Goal: Task Accomplishment & Management: Manage account settings

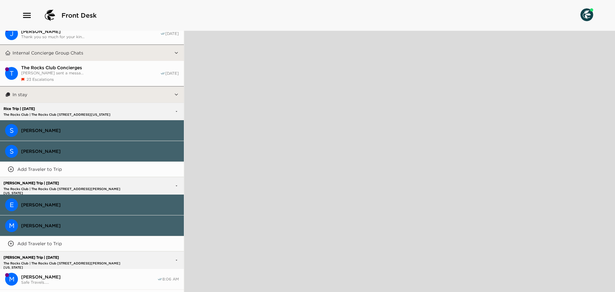
scroll to position [171, 0]
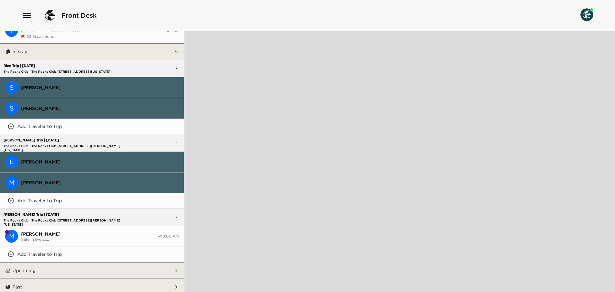
click at [97, 237] on span "Safe Travels....." at bounding box center [89, 239] width 136 height 5
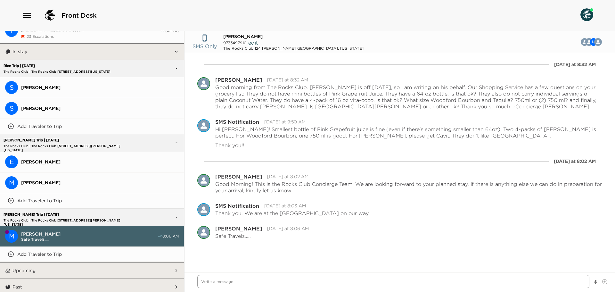
click at [243, 280] on textarea "Write a message" at bounding box center [393, 281] width 392 height 13
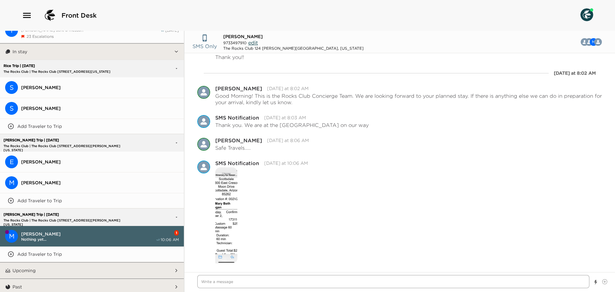
scroll to position [89, 0]
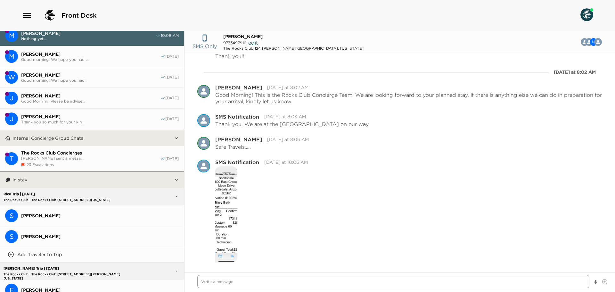
type textarea "x"
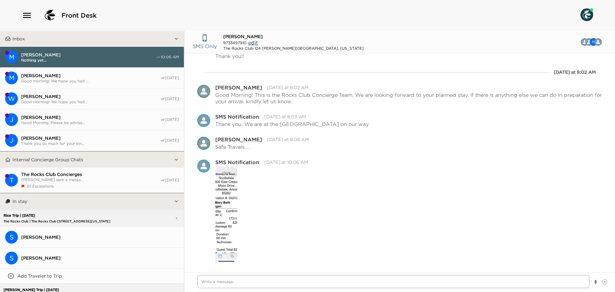
scroll to position [0, 0]
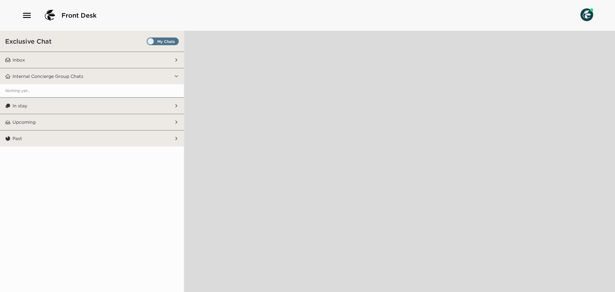
click at [176, 41] on span "Set all destinations" at bounding box center [163, 43] width 32 height 8
click at [148, 43] on input "Set all destinations" at bounding box center [148, 43] width 0 height 0
click at [163, 62] on button "Inbox" at bounding box center [92, 60] width 163 height 16
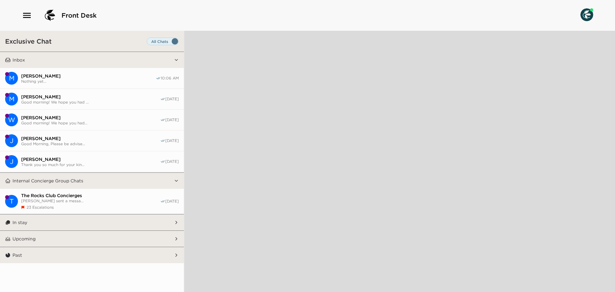
click at [99, 221] on button "In stay" at bounding box center [92, 222] width 163 height 16
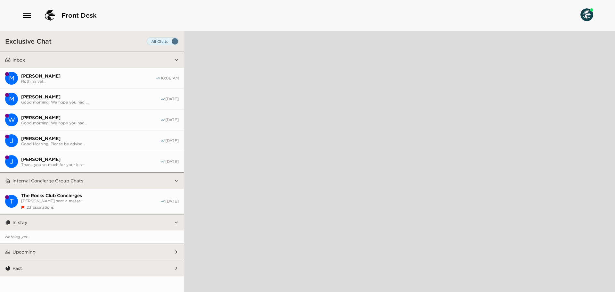
click at [130, 220] on button "In stay" at bounding box center [92, 222] width 163 height 16
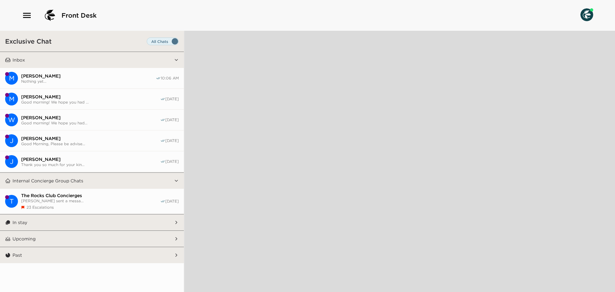
click at [130, 220] on button "In stay" at bounding box center [92, 222] width 163 height 16
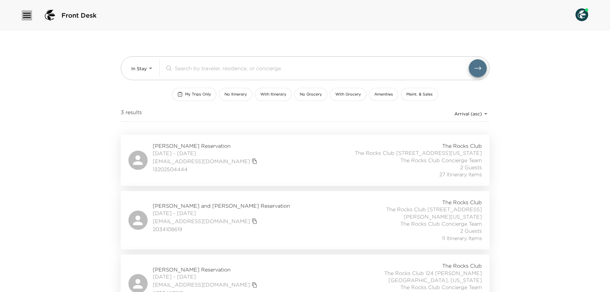
click at [25, 17] on icon "button" at bounding box center [27, 15] width 10 height 10
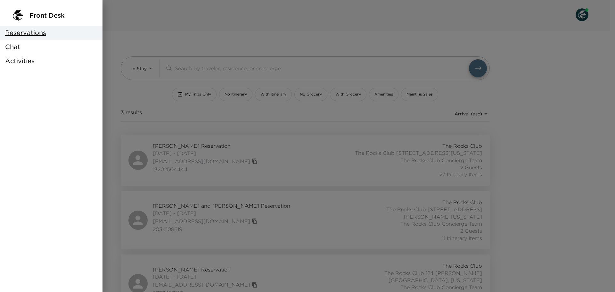
click at [22, 49] on div "Chat" at bounding box center [51, 47] width 103 height 14
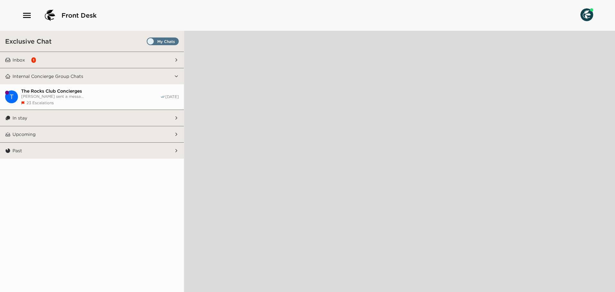
click at [173, 40] on span "Set all destinations" at bounding box center [163, 43] width 32 height 8
click at [148, 43] on input "Set all destinations" at bounding box center [148, 43] width 0 height 0
click at [153, 62] on button "Inbox 1" at bounding box center [92, 60] width 163 height 16
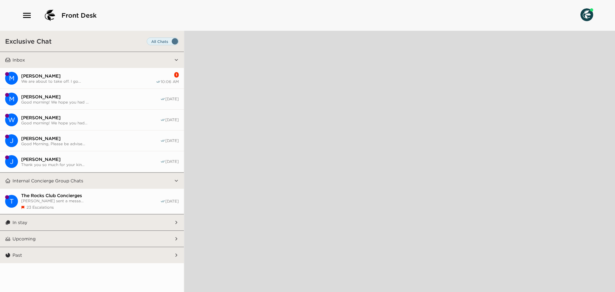
click at [115, 73] on span "Mary Beth Flanagan" at bounding box center [88, 76] width 135 height 6
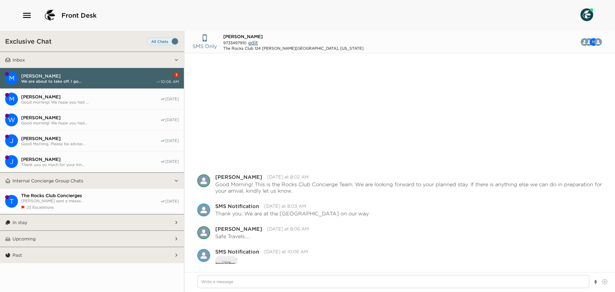
scroll to position [135, 0]
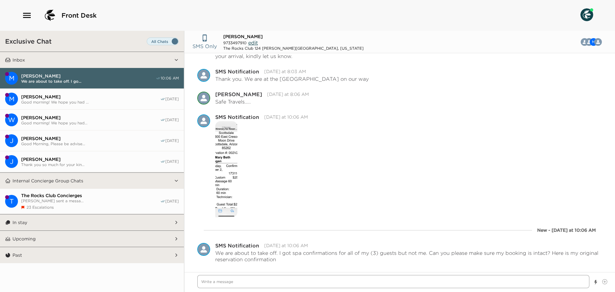
click at [261, 285] on textarea "Write a message" at bounding box center [393, 281] width 392 height 13
type textarea "x"
type textarea "A"
type textarea "x"
type textarea "Ar"
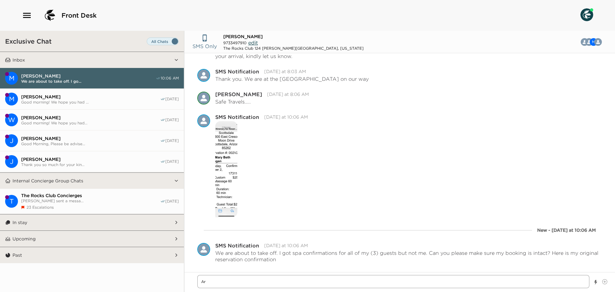
type textarea "x"
type textarea "Are"
type textarea "x"
type textarea "Are"
type textarea "x"
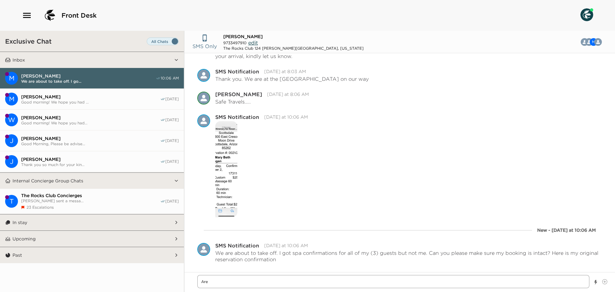
type textarea "Are t"
type textarea "x"
type textarea "Are th"
type textarea "x"
type textarea "Are the"
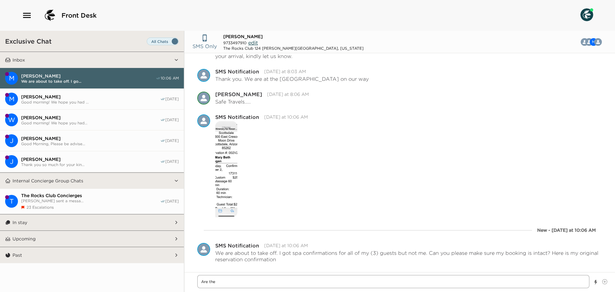
type textarea "x"
type textarea "Are they"
type textarea "x"
type textarea "Are they"
type textarea "x"
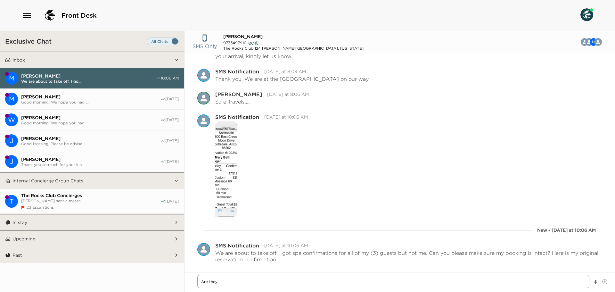
type textarea "Are they a"
type textarea "x"
type textarea "Are they al"
type textarea "x"
type textarea "Are they all"
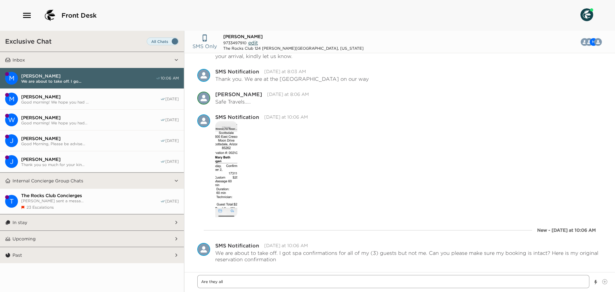
type textarea "x"
type textarea "Are they all"
type textarea "x"
type textarea "Are they all r"
type textarea "x"
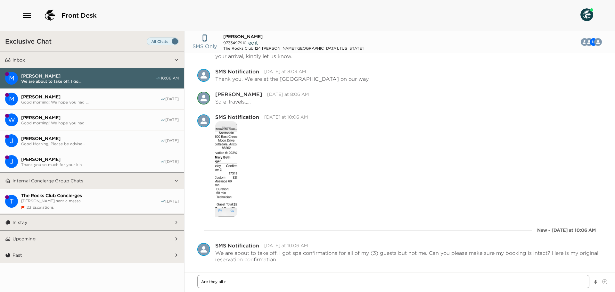
type textarea "Are they all re"
type textarea "x"
type textarea "Are they all res"
type textarea "x"
type textarea "Are they all rese"
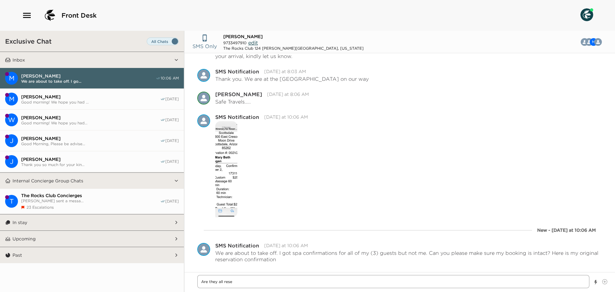
type textarea "x"
type textarea "Are they all reser"
type textarea "x"
type textarea "Are they all reserv"
type textarea "x"
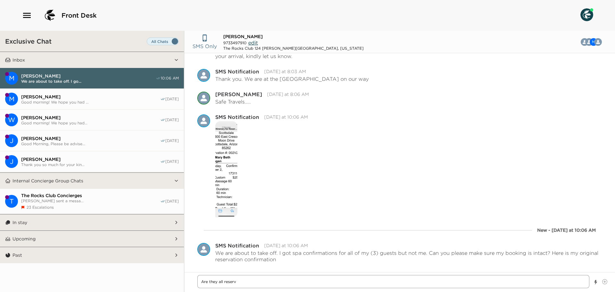
type textarea "Are they all reserve"
type textarea "x"
type textarea "Are they all reserved"
type textarea "x"
type textarea "Are they all reserved"
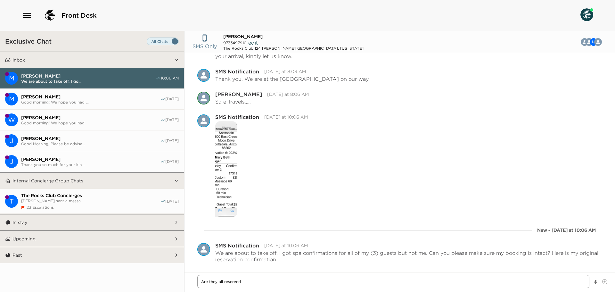
type textarea "x"
type textarea "Are they all reserved u"
type textarea "x"
type textarea "Are they all reserved un"
type textarea "x"
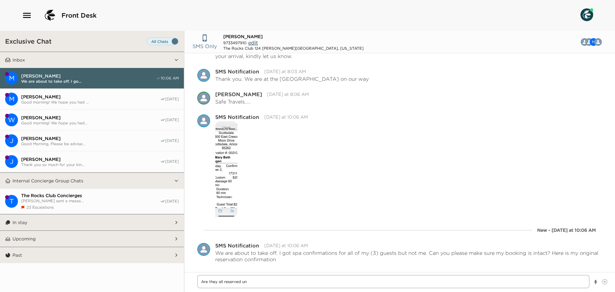
type textarea "Are they all reserved und"
type textarea "x"
type textarea "Are they all reserved unde"
type textarea "x"
type textarea "Are they all reserved under"
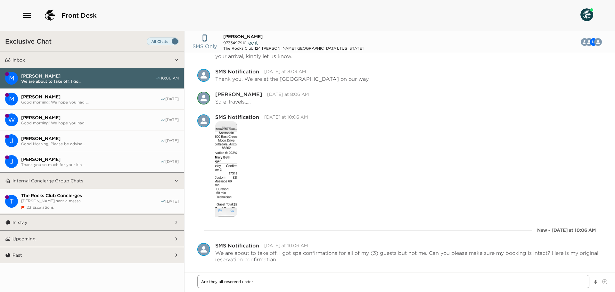
type textarea "x"
type textarea "Are they all reserved under"
type textarea "x"
type textarea "Are they all reserved under y"
type textarea "x"
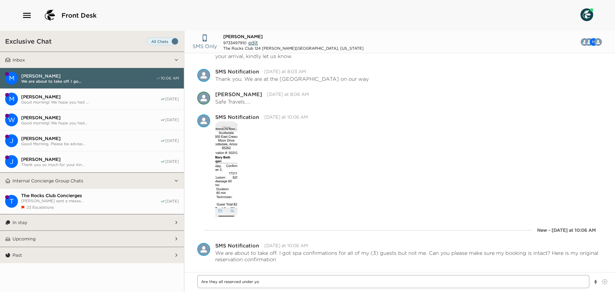
type textarea "Are they all reserved under you"
type textarea "x"
type textarea "Are they all reserved under youy"
type textarea "x"
type textarea "Are they all reserved under youyr"
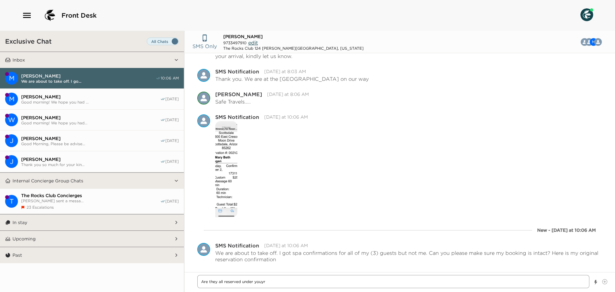
type textarea "x"
type textarea "Are they all reserved under youy"
type textarea "x"
type textarea "Are they all reserved under you"
type textarea "x"
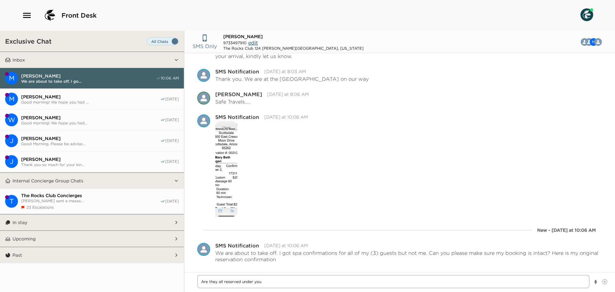
type textarea "Are they all reserved under your"
type textarea "x"
type textarea "Are they all reserved under your"
type textarea "x"
type textarea "Are they all reserved under your n"
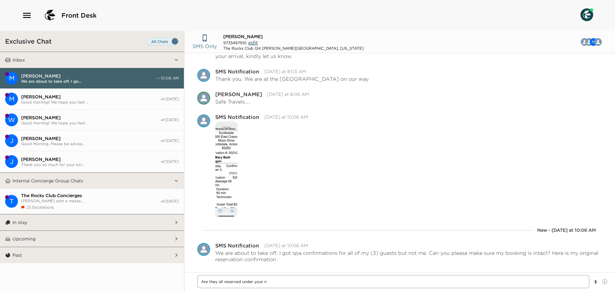
type textarea "x"
type textarea "Are they all reserved under your na"
type textarea "x"
type textarea "Are they all reserved under your nam"
type textarea "x"
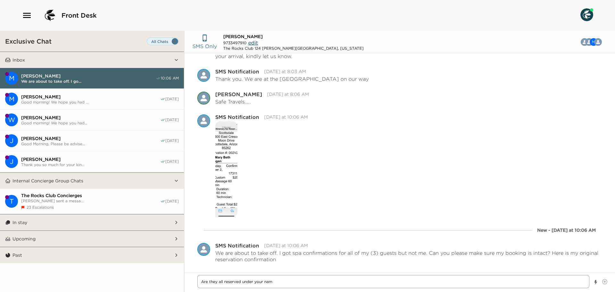
type textarea "Are they all reserved under your name"
type textarea "x"
type textarea "Are they all reserved under your name?"
type textarea "x"
type textarea "Are they all reserved under your name?"
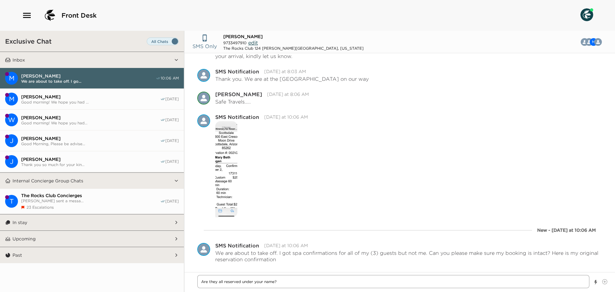
type textarea "x"
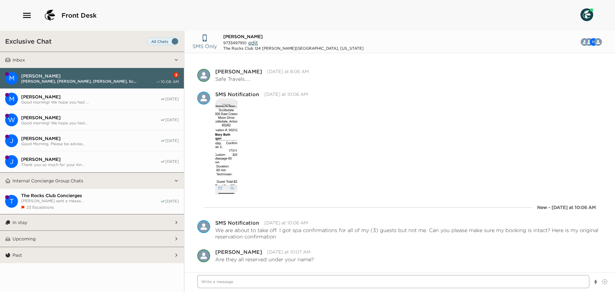
scroll to position [190, 0]
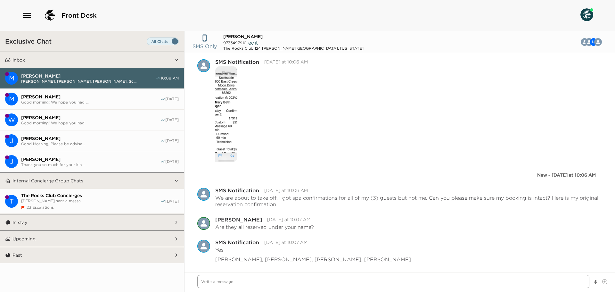
click at [288, 281] on textarea "Write a message" at bounding box center [393, 281] width 392 height 13
type textarea "x"
type textarea "I"
type textarea "x"
type textarea "I"
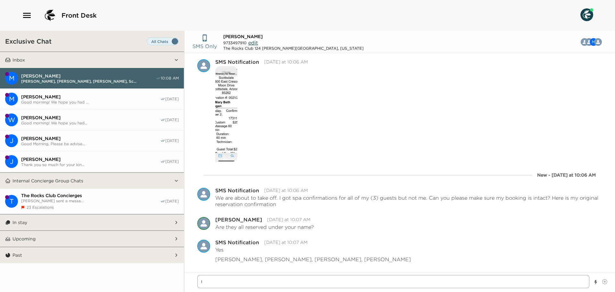
type textarea "x"
type textarea "I w"
type textarea "x"
type textarea "I wi"
type textarea "x"
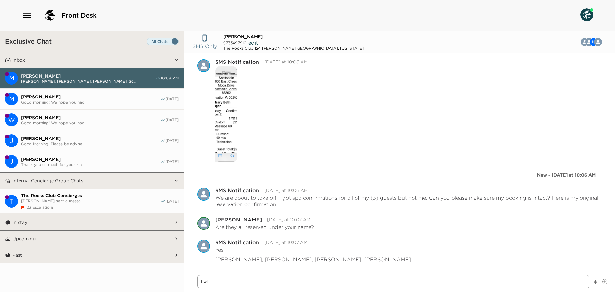
type textarea "I wil"
type textarea "x"
type textarea "I will"
type textarea "x"
type textarea "I will"
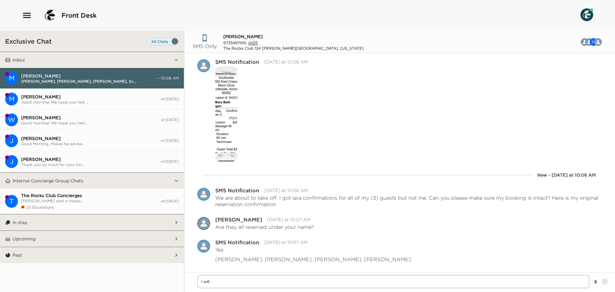
type textarea "x"
type textarea "I will c"
type textarea "x"
type textarea "I will ca"
type textarea "x"
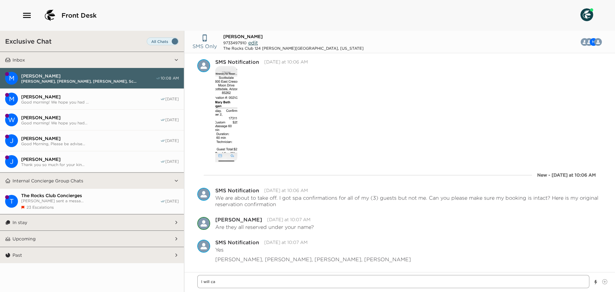
type textarea "I will cal"
type textarea "x"
type textarea "I will call"
type textarea "x"
type textarea "I will call"
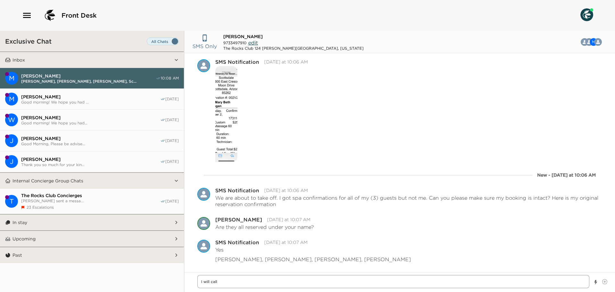
type textarea "x"
type textarea "I will call o"
type textarea "x"
type textarea "I will call ov"
type textarea "x"
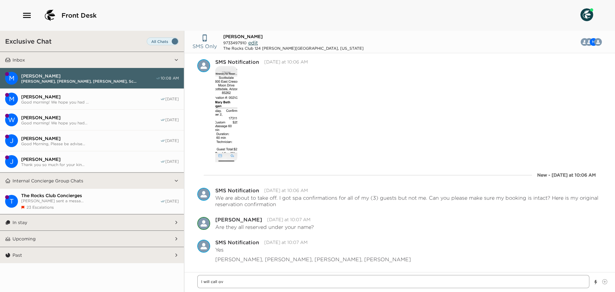
type textarea "I will call ove"
type textarea "x"
type textarea "I will call over"
type textarea "x"
type textarea "I will call over"
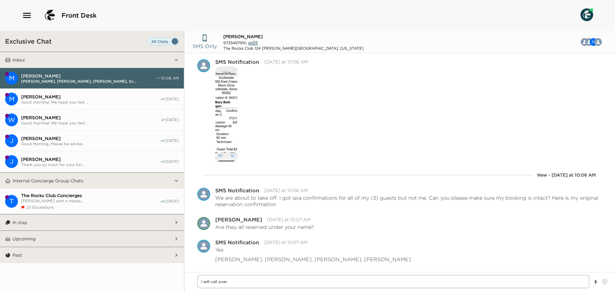
type textarea "x"
type textarea "I will call over"
type textarea "x"
type textarea "I will call ove"
type textarea "x"
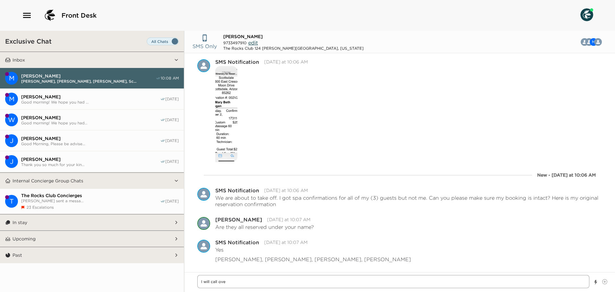
type textarea "I will call ov"
type textarea "x"
type textarea "I will call o"
type textarea "x"
type textarea "I will call"
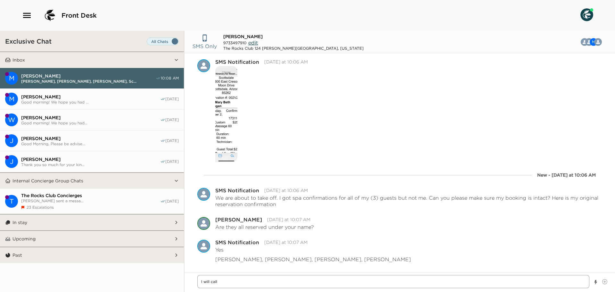
type textarea "x"
type textarea "I will call n"
type textarea "x"
type textarea "I will call no"
type textarea "x"
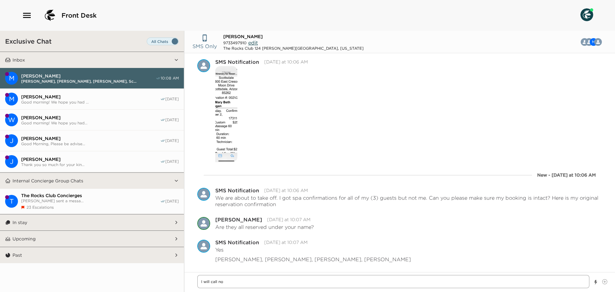
type textarea "I will call now"
type textarea "x"
type textarea "I will call now"
type textarea "x"
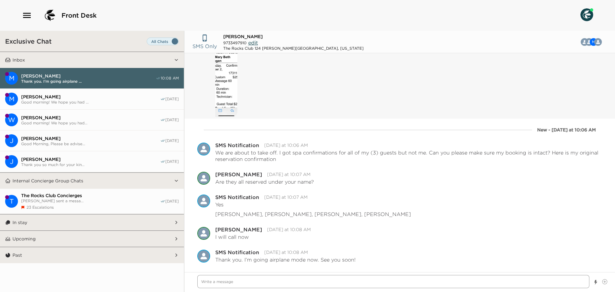
scroll to position [235, 0]
click at [273, 275] on textarea "Write a message" at bounding box center [393, 281] width 392 height 13
click at [256, 278] on textarea "Write a message" at bounding box center [393, 281] width 392 height 13
type textarea "x"
type textarea "I"
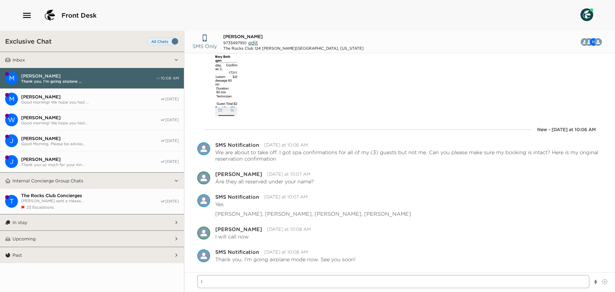
type textarea "x"
type textarea "I"
type textarea "x"
type textarea "I s"
type textarea "x"
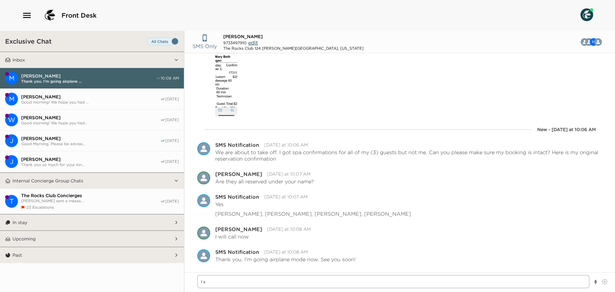
type textarea "I sp"
type textarea "x"
type textarea "I spo"
type textarea "x"
type textarea "I spok"
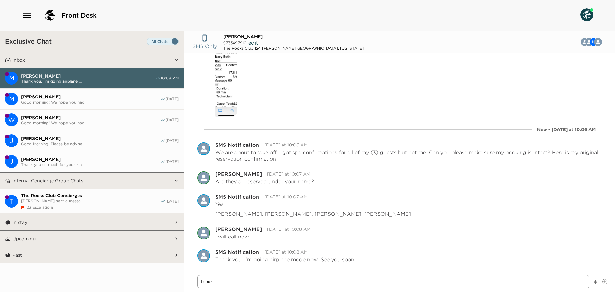
type textarea "x"
type textarea "I spoke"
type textarea "x"
type textarea "I spoke w"
type textarea "x"
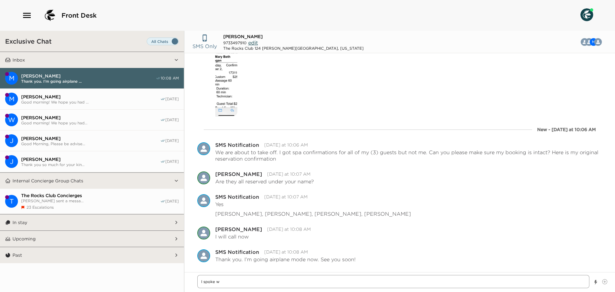
type textarea "I spoke wi"
type textarea "x"
type textarea "I spoke wit"
type textarea "x"
type textarea "I spoke with"
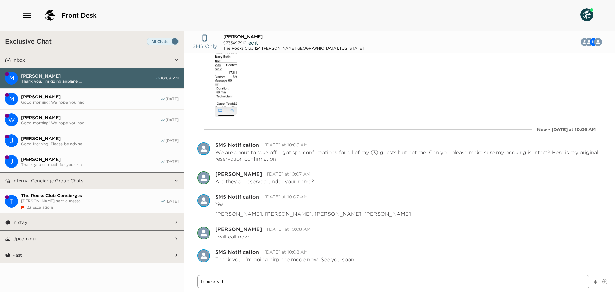
type textarea "x"
type textarea "I spoke with"
type textarea "x"
type textarea "I spoke with A"
type textarea "x"
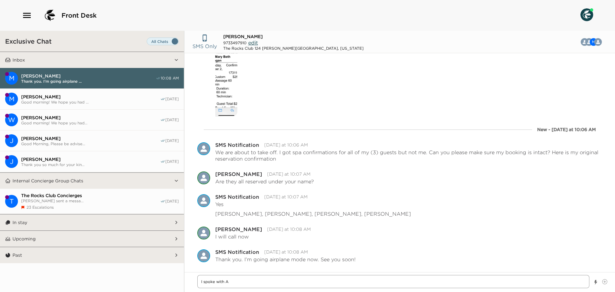
type textarea "I spoke with Al"
type textarea "x"
type textarea "I spoke with Ali"
type textarea "x"
type textarea "I spoke with Alie"
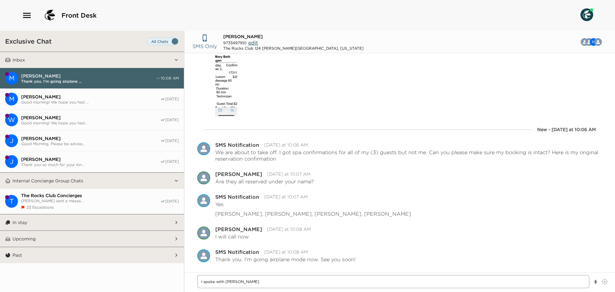
type textarea "x"
type textarea "I spoke with Alie"
type textarea "x"
type textarea "I spoke with Alie i"
type textarea "x"
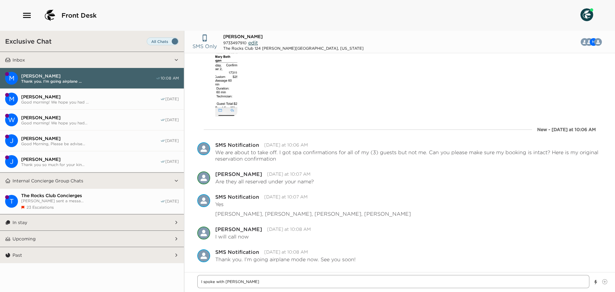
type textarea "I spoke with Alie in"
type textarea "x"
type textarea "I spoke with Alie in"
type textarea "x"
type textarea "I spoke with Alie in t"
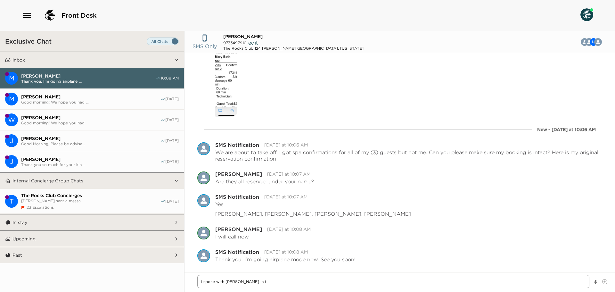
type textarea "x"
type textarea "I spoke with Alie in th"
type textarea "x"
type textarea "I spoke with Alie in the"
type textarea "x"
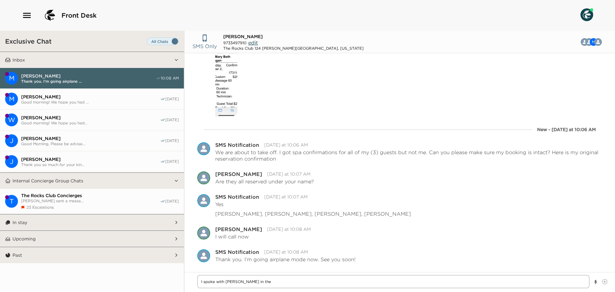
type textarea "I spoke with Alie in the"
type textarea "x"
type textarea "I spoke with Alie in the S"
type textarea "x"
type textarea "I spoke with Alie in the Sp"
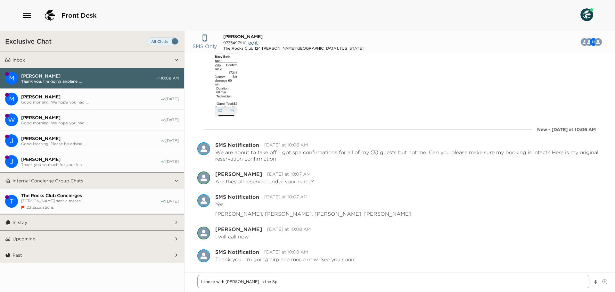
type textarea "x"
type textarea "I spoke with Alie in the Spa"
type textarea "x"
type textarea "I spoke with Alie in the Spa"
type textarea "x"
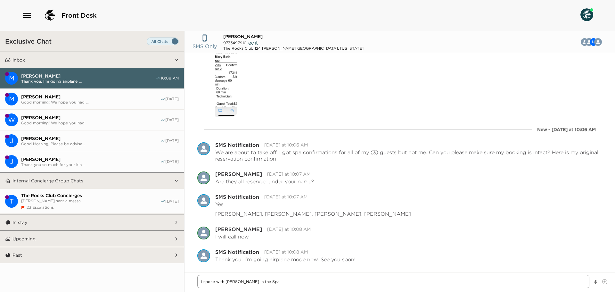
type textarea "I spoke with Alie in the Spa n"
type textarea "x"
type textarea "I spoke with Alie in the Spa na"
click at [332, 281] on textarea "I spoke with Alie in the Spa and four appointments are confirmed." at bounding box center [393, 281] width 392 height 13
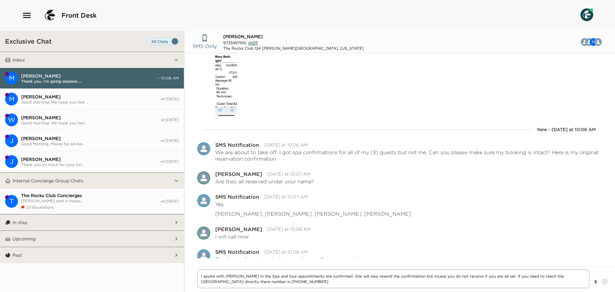
click at [212, 282] on textarea "I spoke with Alie in the Spa and four appointments are confirmed. She will also…" at bounding box center [393, 279] width 392 height 19
click at [262, 278] on textarea "I spoke with Alie in the Spa and four appointments are confirmed. She will also…" at bounding box center [393, 279] width 392 height 19
click at [306, 277] on textarea "I spoke with Alie in the Spa and four appointments are confirmed. She will also…" at bounding box center [393, 279] width 392 height 19
click at [398, 278] on textarea "I spoke with Alie in the Spa and four appointments are confirmed. She will also…" at bounding box center [393, 279] width 392 height 19
click at [317, 282] on textarea "I spoke with Alie in the Spa and four appointments are confirmed. She will also…" at bounding box center [393, 279] width 392 height 19
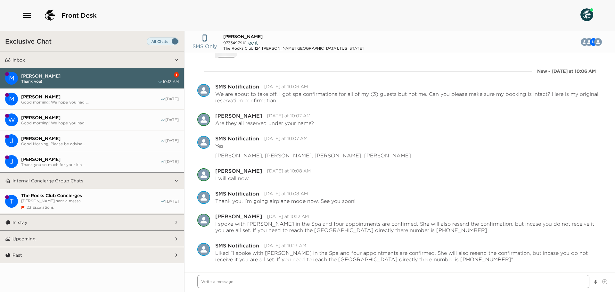
scroll to position [303, 0]
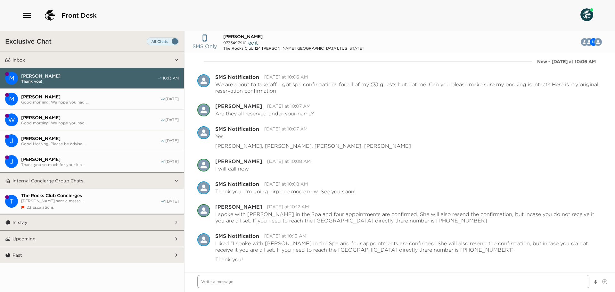
click at [274, 281] on textarea "Write a message" at bounding box center [393, 281] width 392 height 13
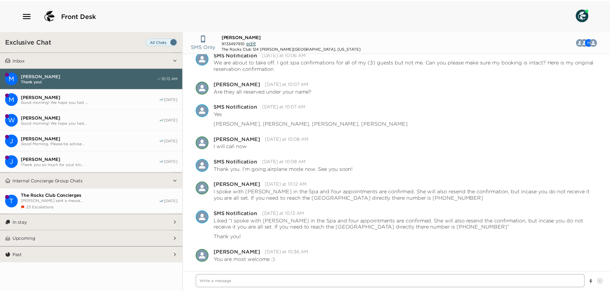
scroll to position [326, 0]
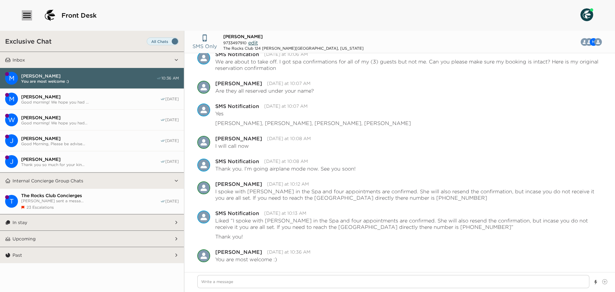
click at [29, 14] on icon "button" at bounding box center [27, 15] width 10 height 10
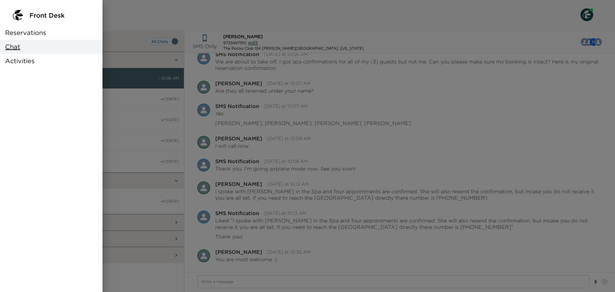
click at [31, 32] on span "Reservations" at bounding box center [25, 32] width 41 height 9
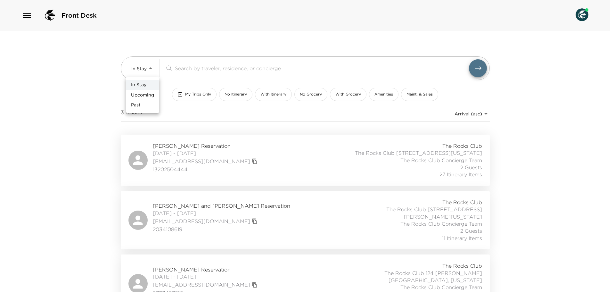
click at [141, 72] on body "Front Desk In Stay In-Stay ​ My Trips Only No Itinerary With Itinerary No Groce…" at bounding box center [307, 146] width 615 height 292
drag, startPoint x: 140, startPoint y: 93, endPoint x: 164, endPoint y: 132, distance: 46.4
click at [140, 93] on span "Upcoming" at bounding box center [142, 95] width 23 height 6
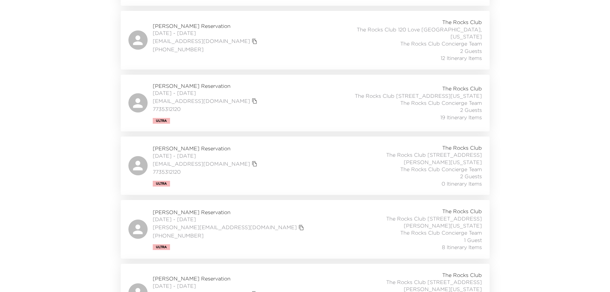
scroll to position [385, 0]
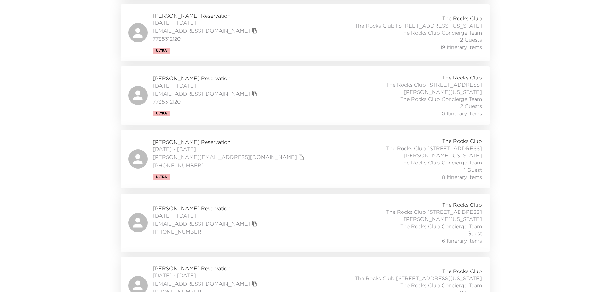
click at [178, 138] on span "Marilyn Herrmann Reservation" at bounding box center [229, 141] width 153 height 7
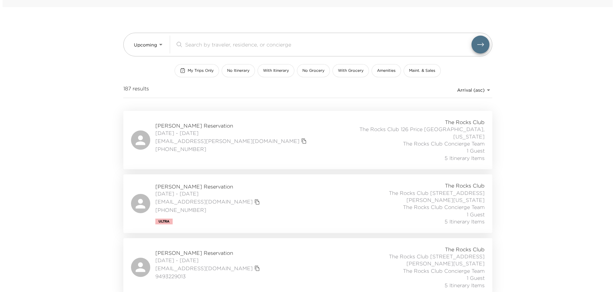
scroll to position [0, 0]
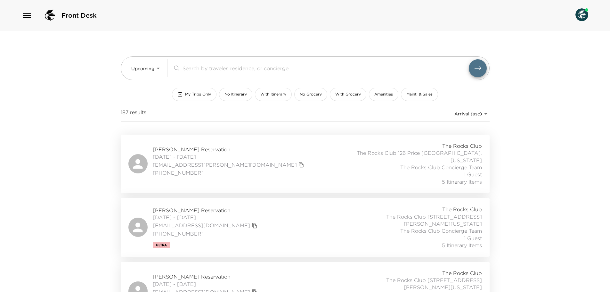
click at [25, 17] on icon "button" at bounding box center [27, 15] width 10 height 10
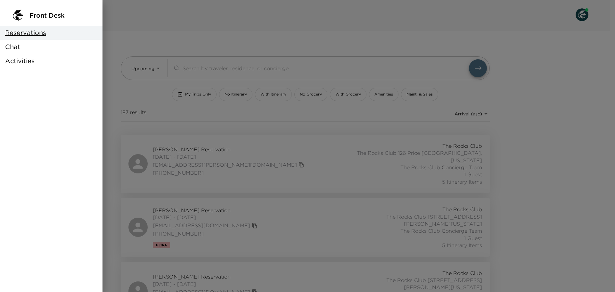
click at [27, 49] on div "Chat" at bounding box center [51, 47] width 103 height 14
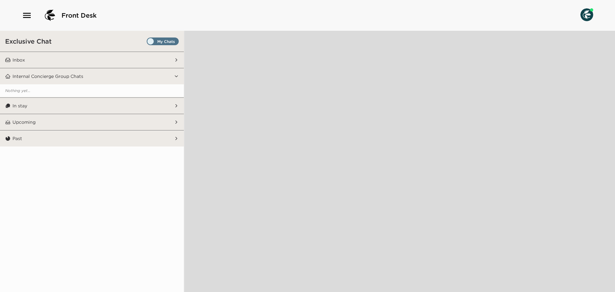
click at [174, 41] on span "Set all destinations" at bounding box center [163, 43] width 32 height 8
click at [148, 43] on input "Set all destinations" at bounding box center [148, 43] width 0 height 0
click at [145, 59] on button "Inbox" at bounding box center [92, 60] width 163 height 16
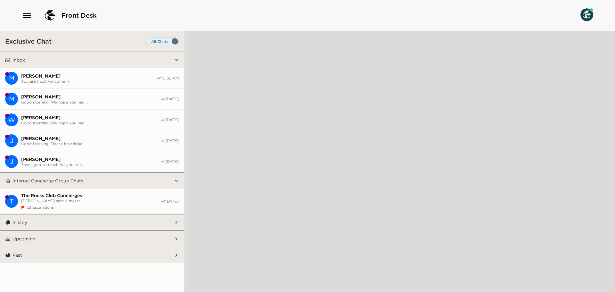
click at [96, 221] on button "In stay" at bounding box center [92, 222] width 163 height 16
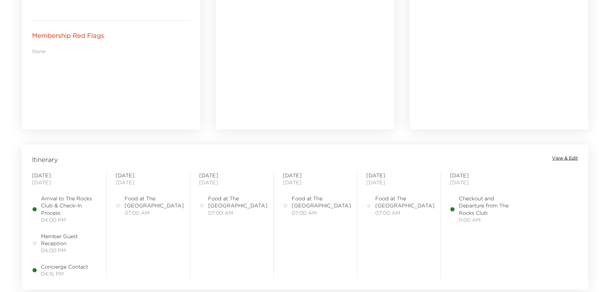
scroll to position [481, 0]
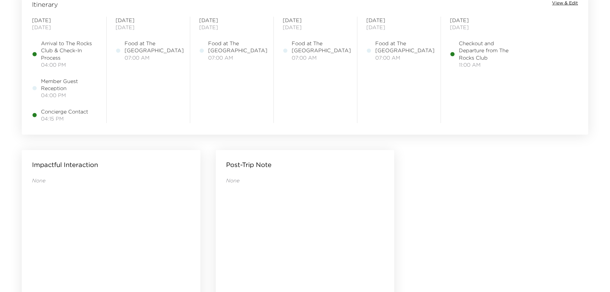
click at [569, 2] on span "View & Edit" at bounding box center [565, 3] width 26 height 6
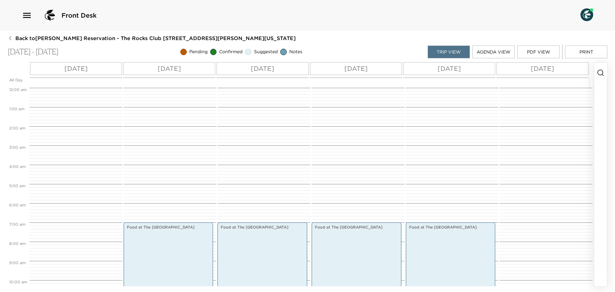
scroll to position [135, 0]
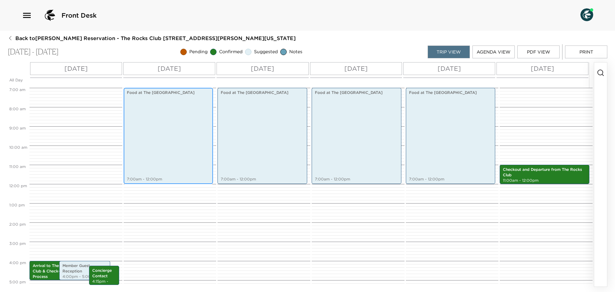
click at [185, 134] on div "Food at [GEOGRAPHIC_DATA] 7:00am - 12:00pm" at bounding box center [169, 136] width 86 height 94
click at [185, 133] on div "Food at [GEOGRAPHIC_DATA] 7:00am - 12:00pm" at bounding box center [169, 136] width 86 height 94
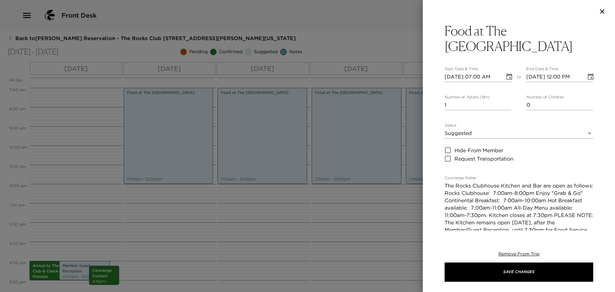
click at [602, 11] on icon "button" at bounding box center [603, 12] width 8 height 8
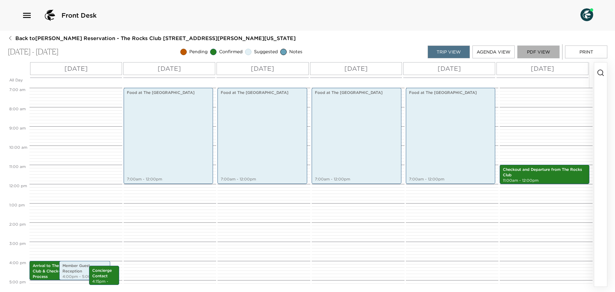
click at [544, 49] on button "PDF View" at bounding box center [539, 52] width 42 height 13
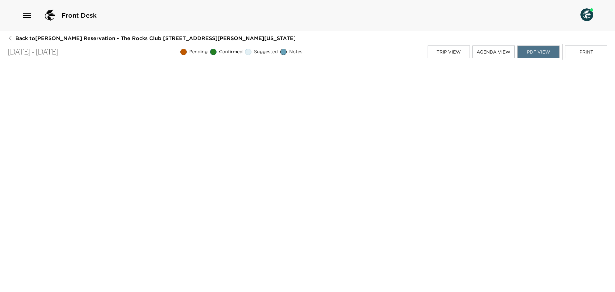
click at [584, 51] on button "Print" at bounding box center [586, 52] width 42 height 13
